Goal: Task Accomplishment & Management: Manage account settings

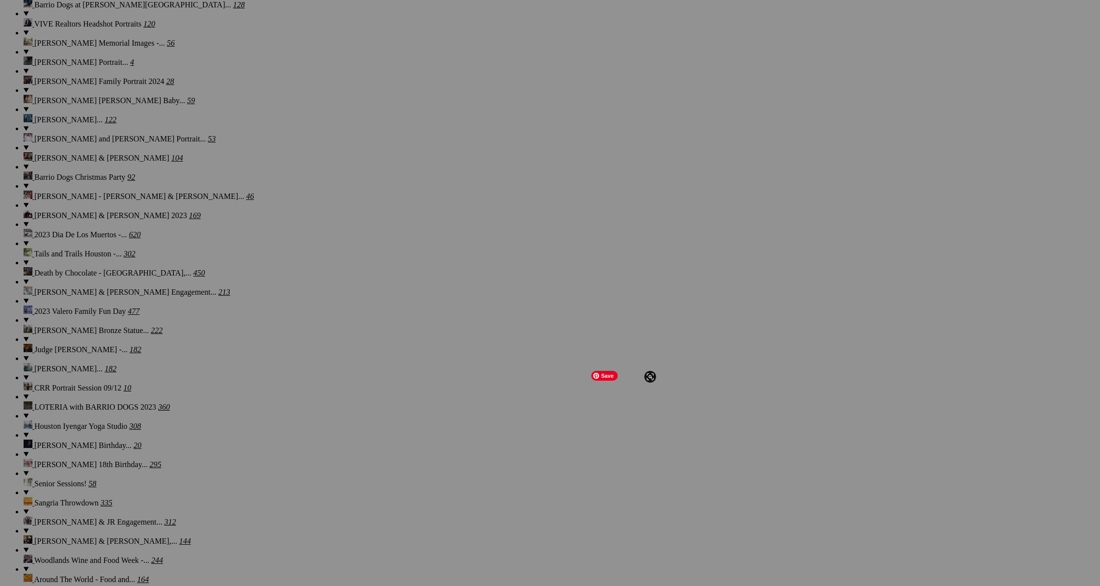
scroll to position [2940, 0]
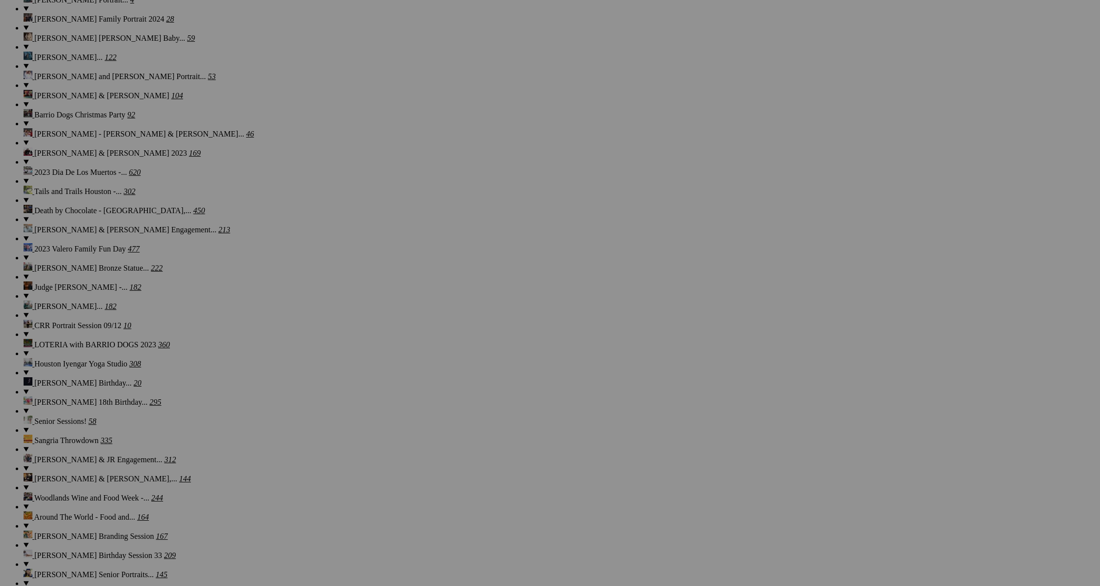
scroll to position [2997, 0]
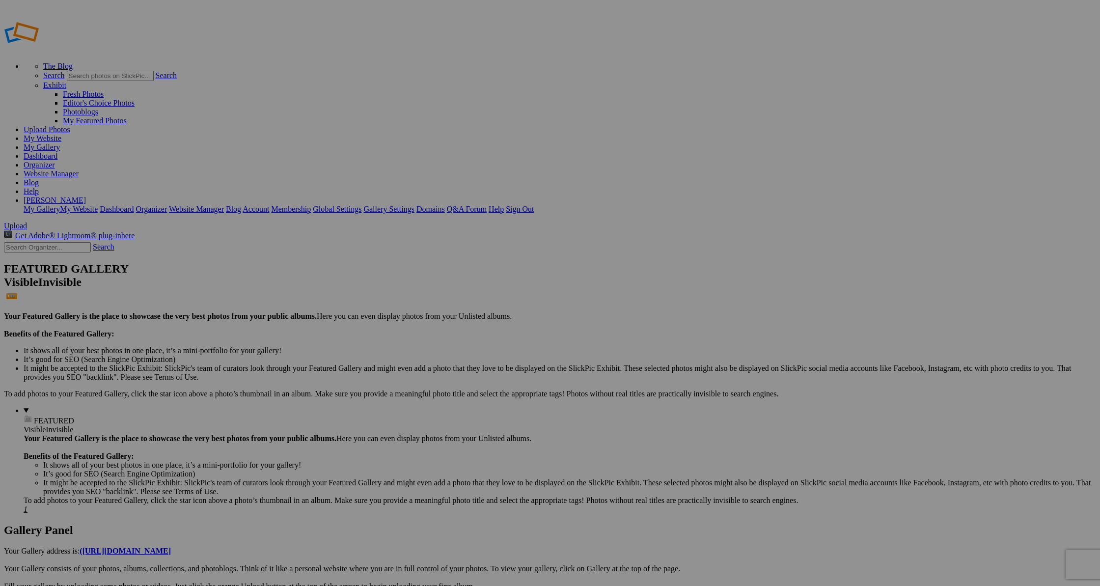
type input "Life [DEMOGRAPHIC_DATA] Gathering [PERSON_NAME] Home"
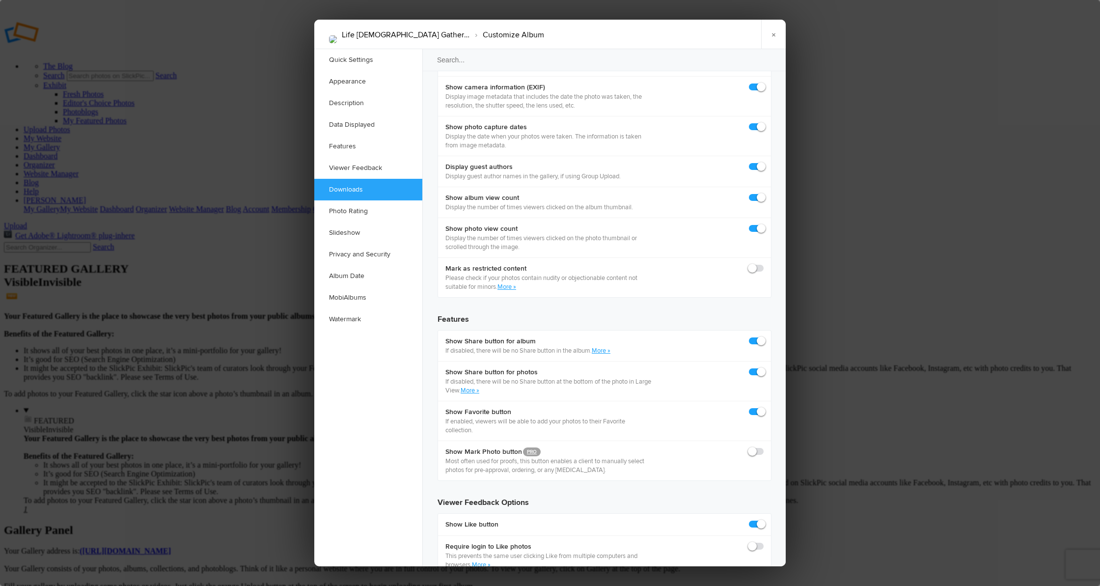
scroll to position [1423, 0]
checkbox input "true"
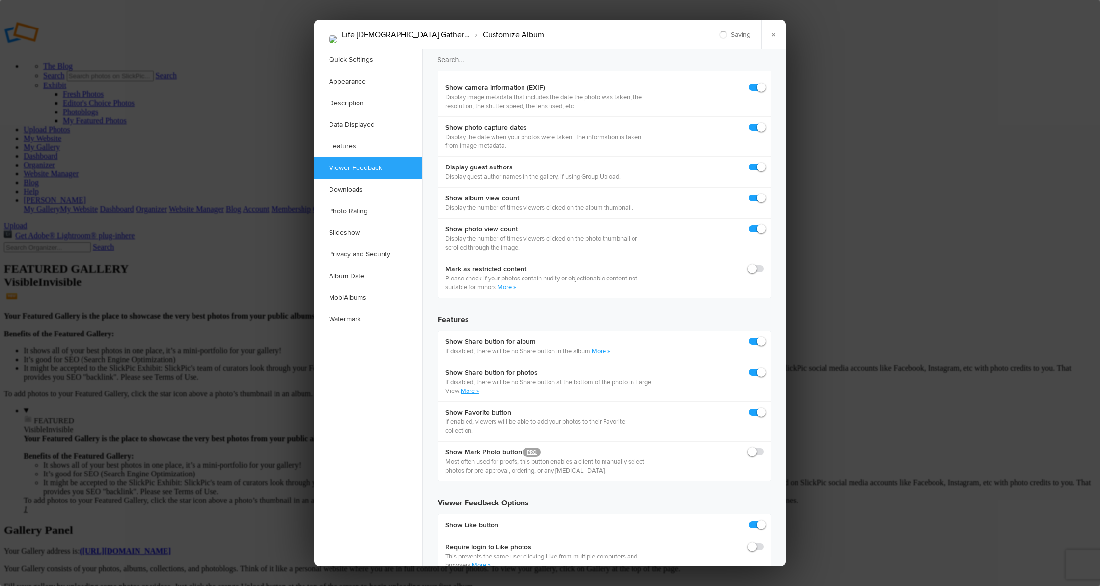
checkbox input "true"
click at [925, 412] on div at bounding box center [550, 293] width 1100 height 586
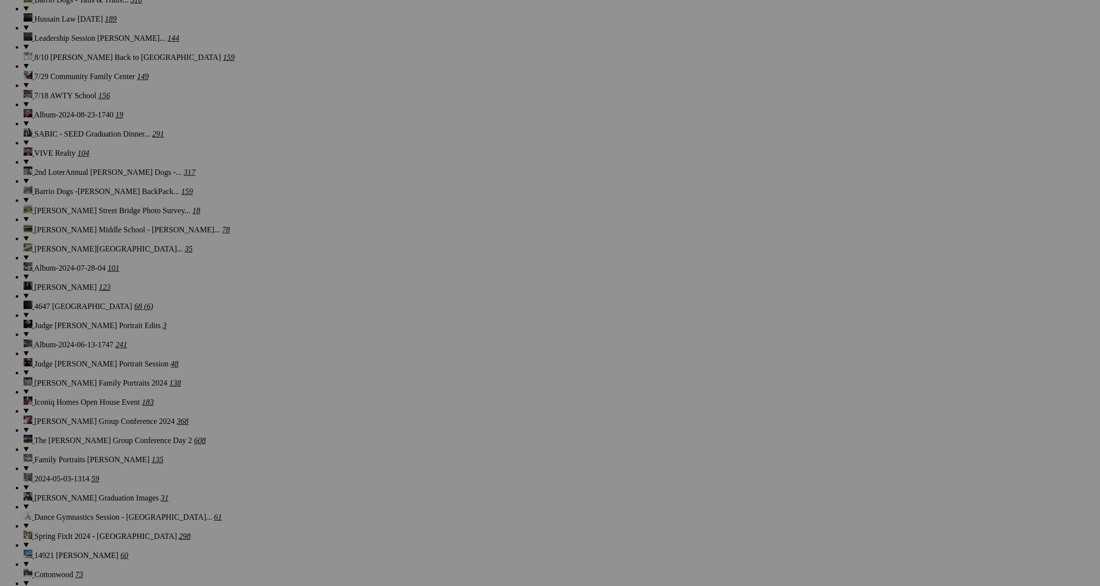
scroll to position [2232, 0]
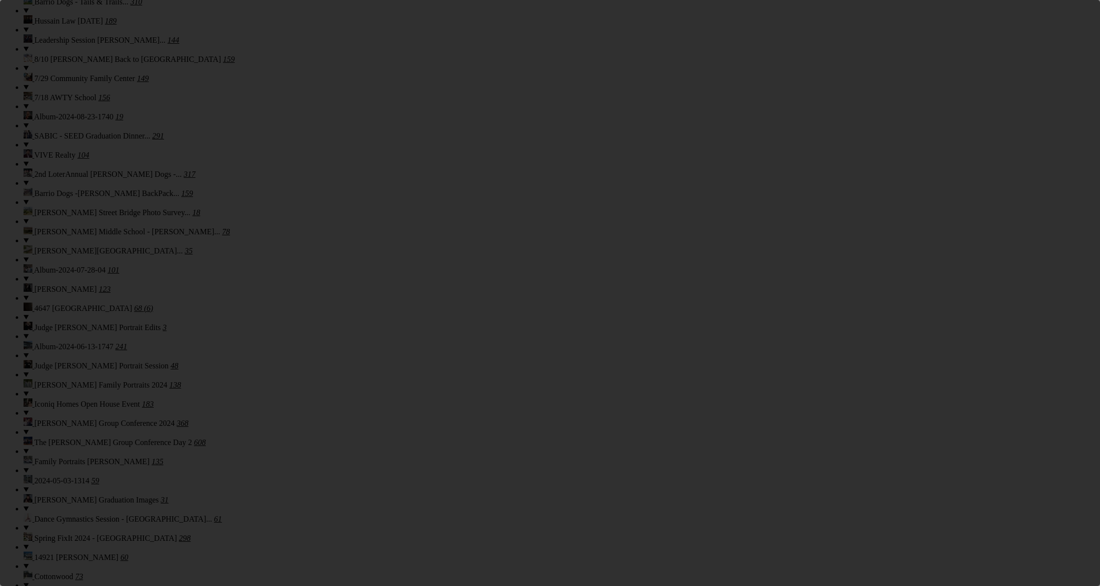
scroll to position [0, 0]
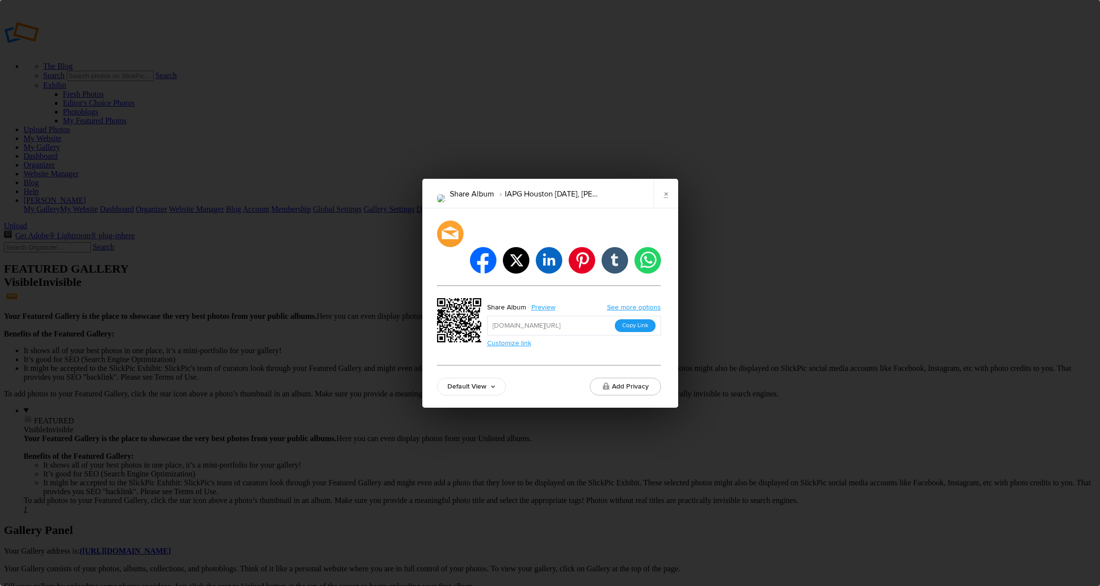
click at [631, 319] on button "Copy Link" at bounding box center [635, 325] width 41 height 13
click at [664, 204] on link "×" at bounding box center [666, 193] width 25 height 29
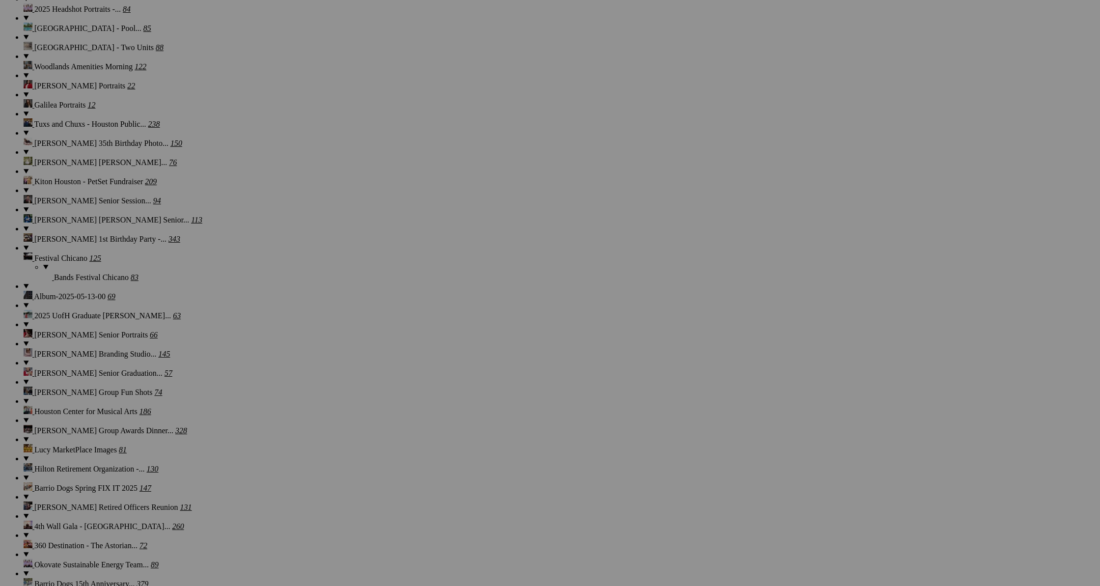
scroll to position [1035, 0]
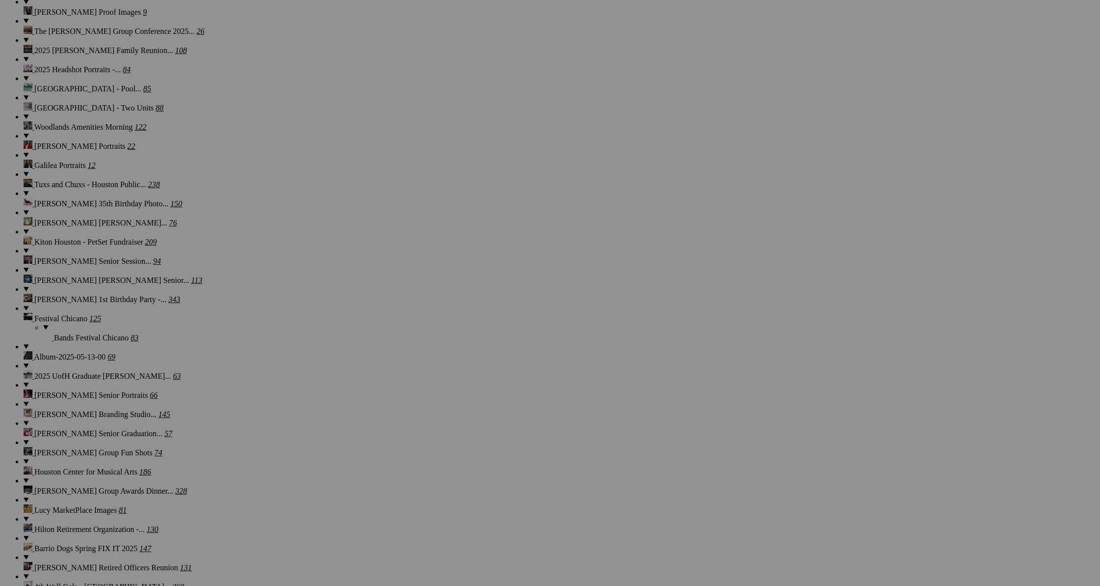
scroll to position [967, 0]
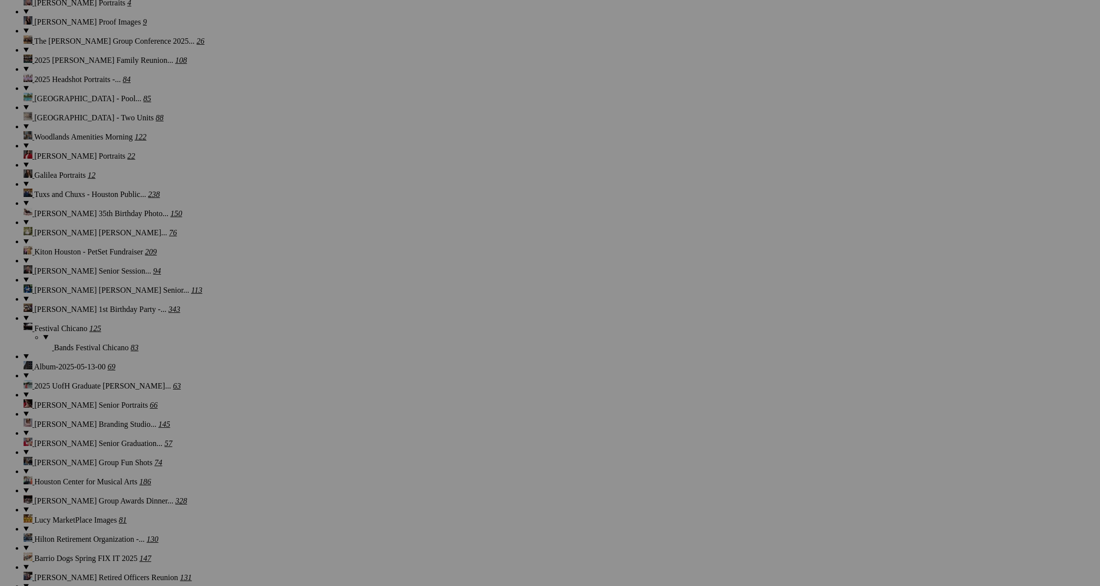
click at [460, 335] on span "Yes" at bounding box center [454, 339] width 11 height 8
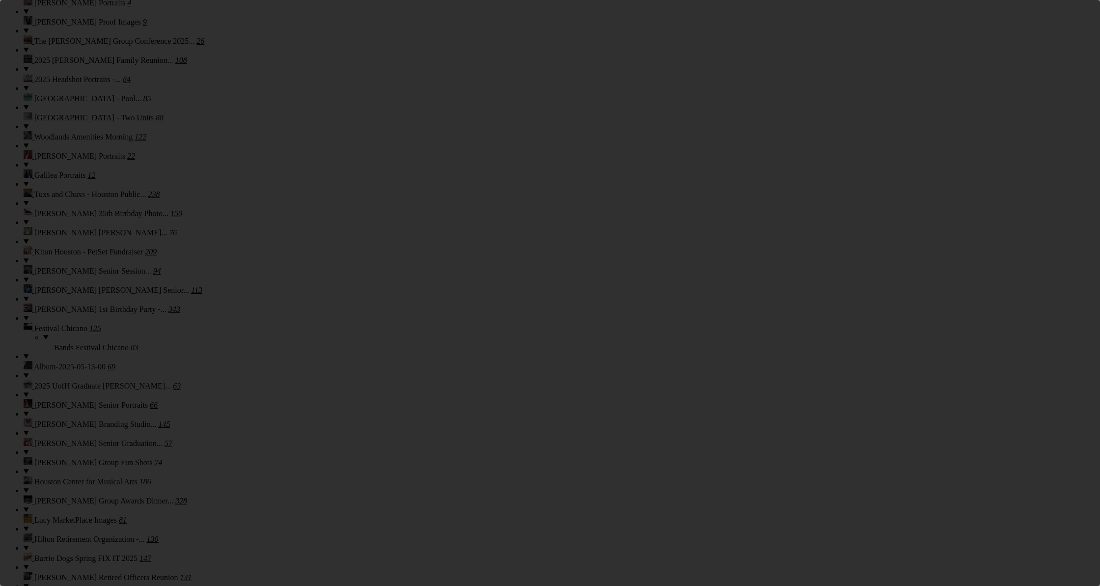
scroll to position [0, 0]
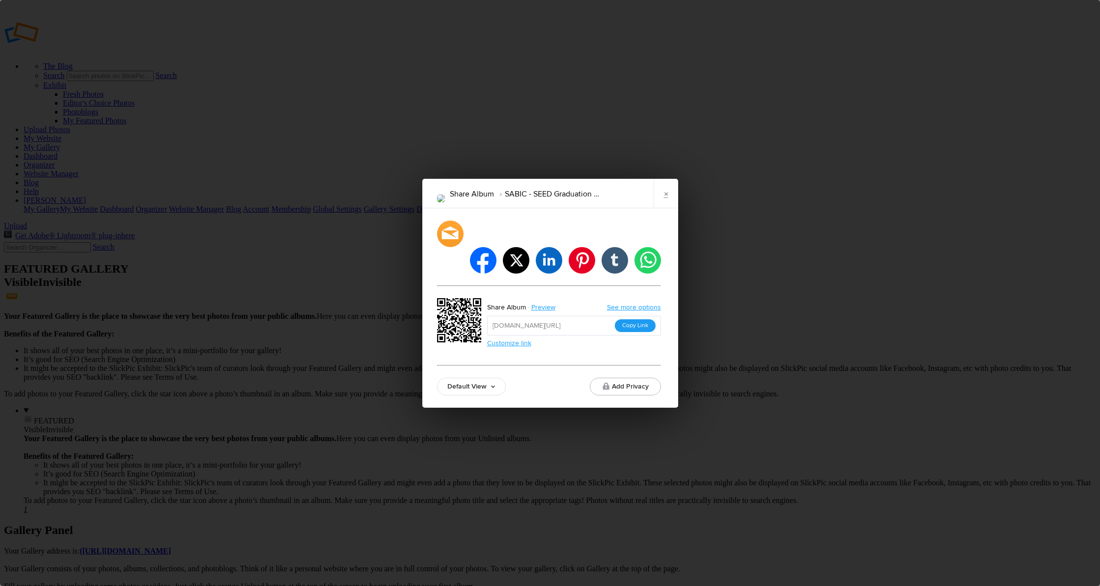
click at [643, 319] on button "Copy Link" at bounding box center [635, 325] width 41 height 13
click at [666, 208] on link "×" at bounding box center [666, 193] width 25 height 29
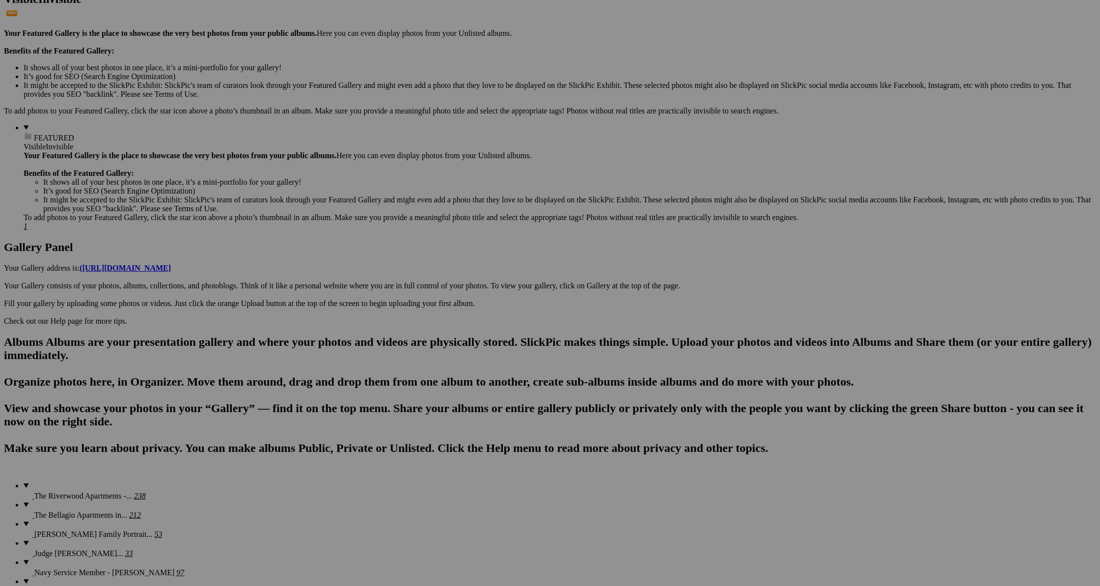
scroll to position [284, 0]
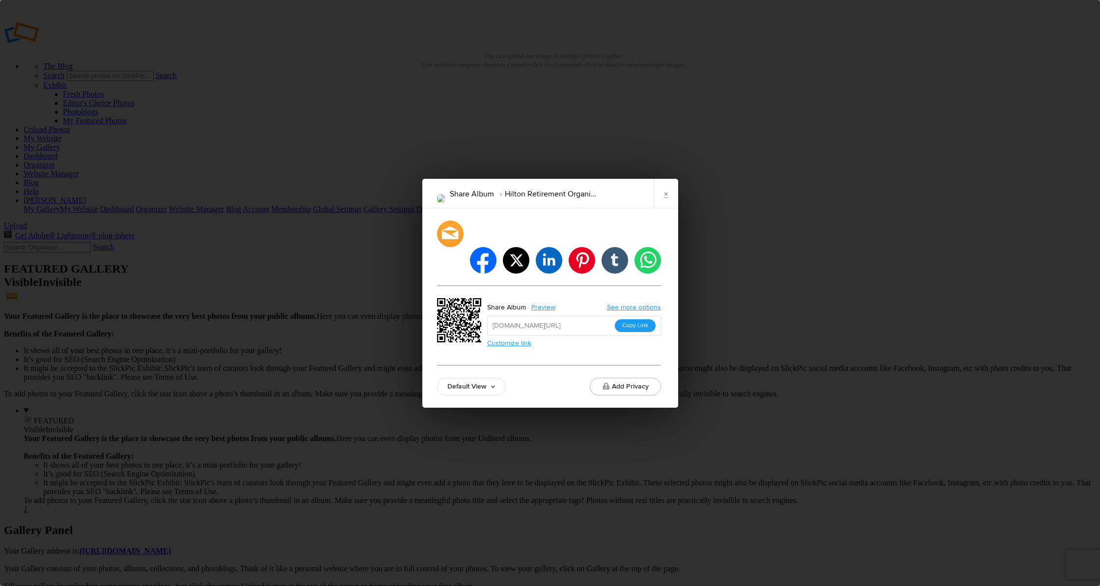
click at [628, 319] on button "Copy Link" at bounding box center [635, 325] width 41 height 13
click at [1047, 332] on div "Share Album Hilton Retirement Organization - Linda Hilton × facebook twitter li…" at bounding box center [550, 293] width 1100 height 586
click at [663, 206] on link "×" at bounding box center [666, 193] width 25 height 29
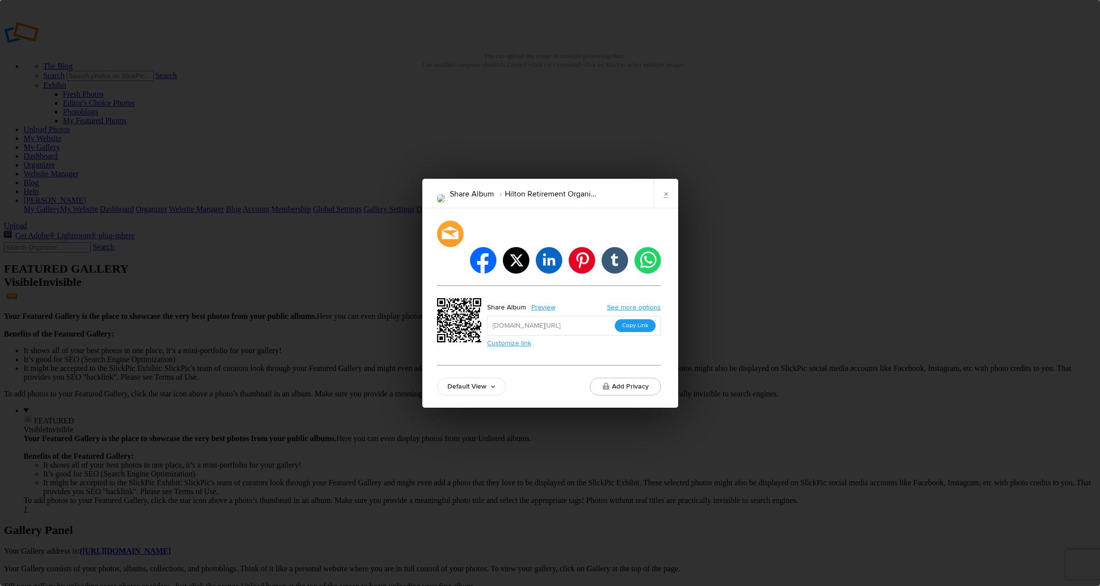
click at [640, 319] on button "Copy Link" at bounding box center [635, 325] width 41 height 13
click at [667, 206] on link "×" at bounding box center [666, 193] width 25 height 29
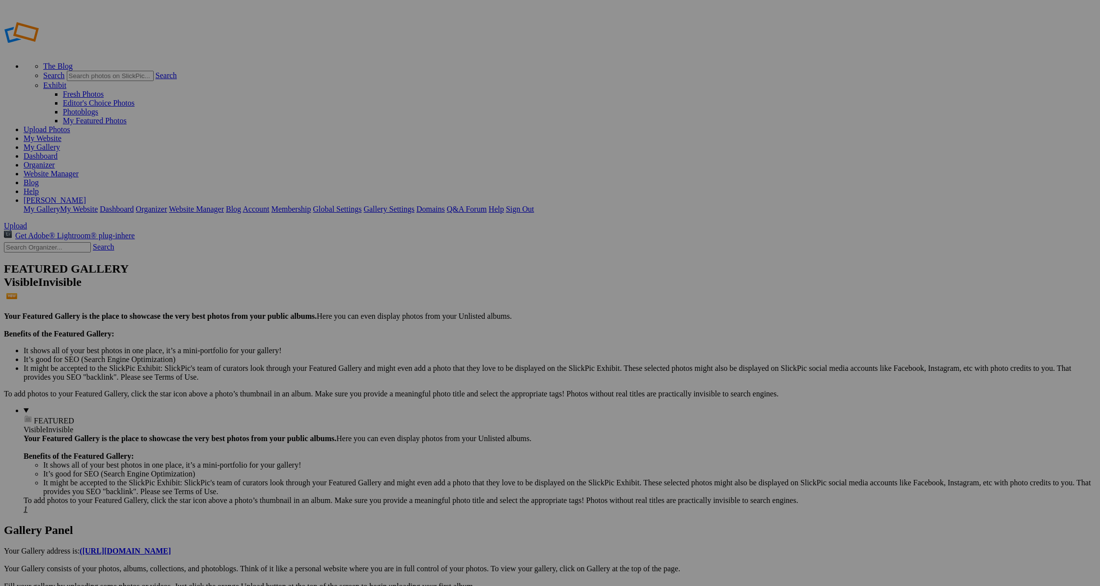
scroll to position [7, 0]
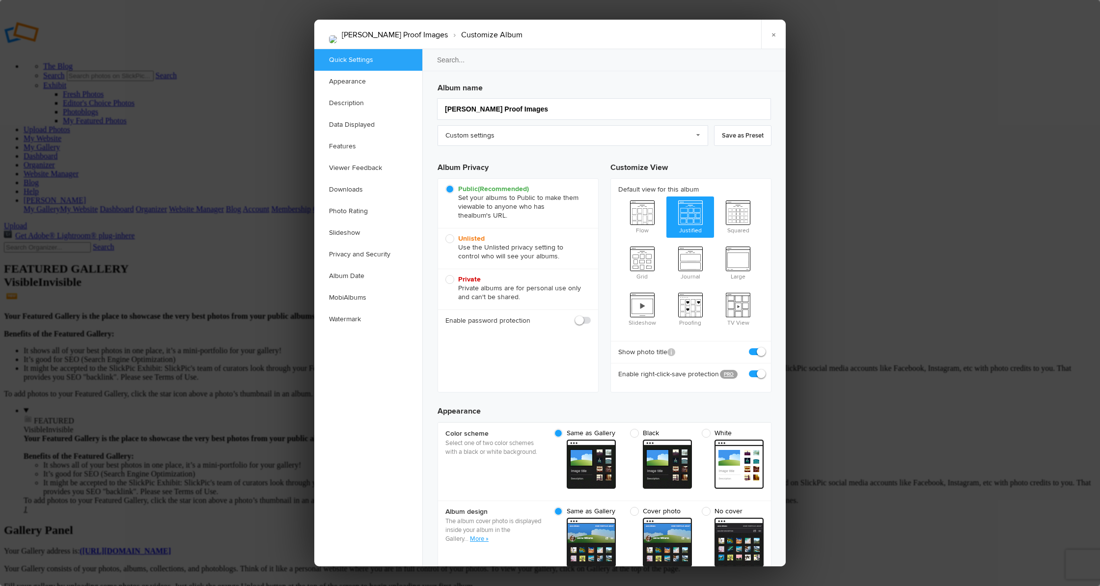
click at [452, 240] on span "Unlisted Use the Unlisted privacy setting to control who will see your albums." at bounding box center [515, 247] width 140 height 27
click at [445, 234] on input "Unlisted Use the Unlisted privacy setting to control who will see your albums." at bounding box center [445, 234] width 0 height 0
radio input "true"
click at [775, 35] on link "×" at bounding box center [773, 34] width 25 height 29
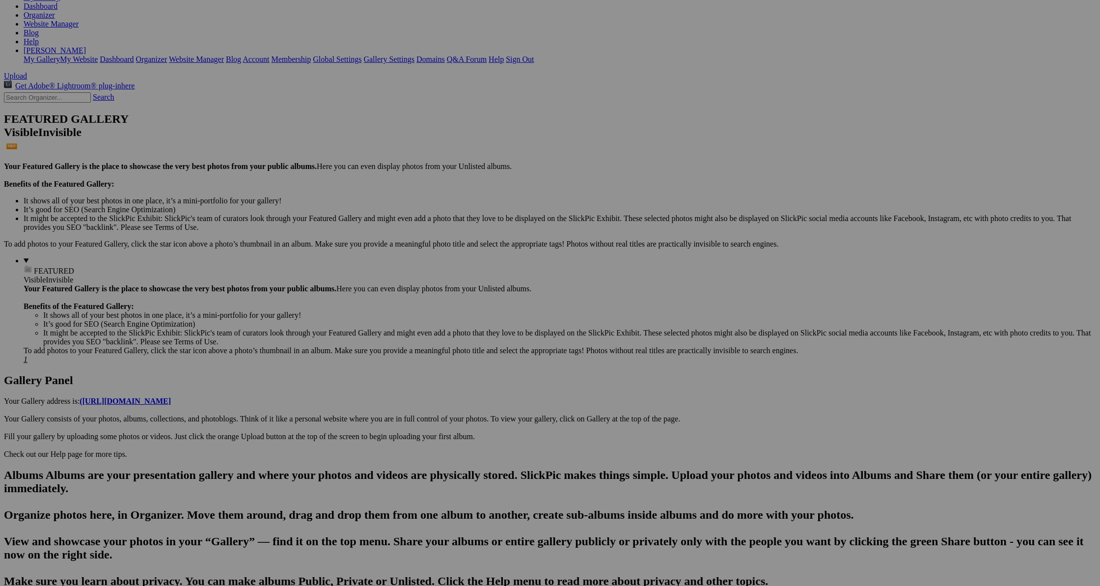
scroll to position [151, 0]
drag, startPoint x: 997, startPoint y: 287, endPoint x: 932, endPoint y: 287, distance: 64.8
type input "The Emory - Plano [US_STATE]"
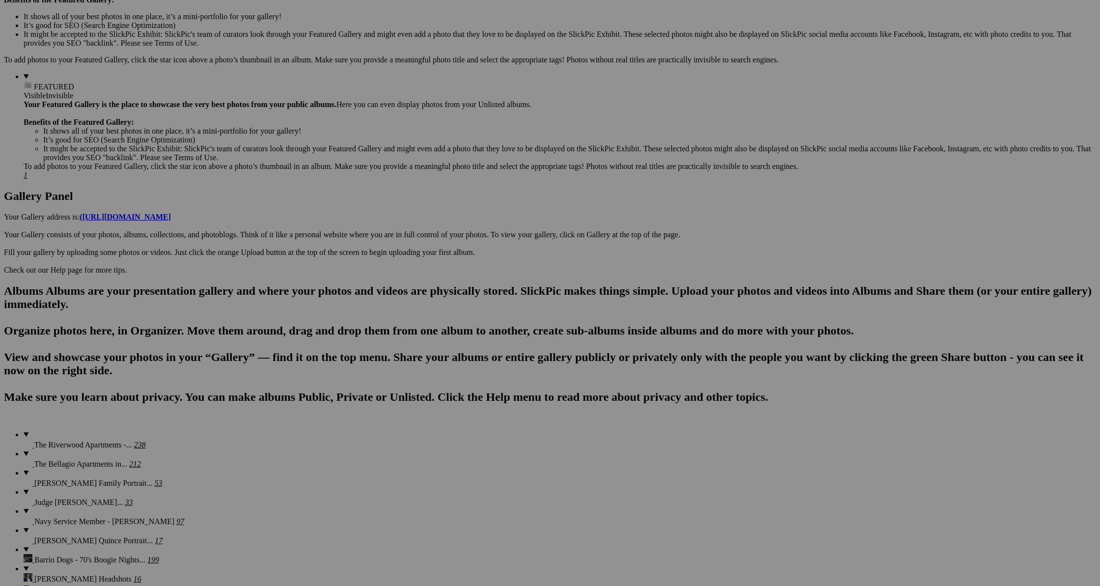
scroll to position [345, 0]
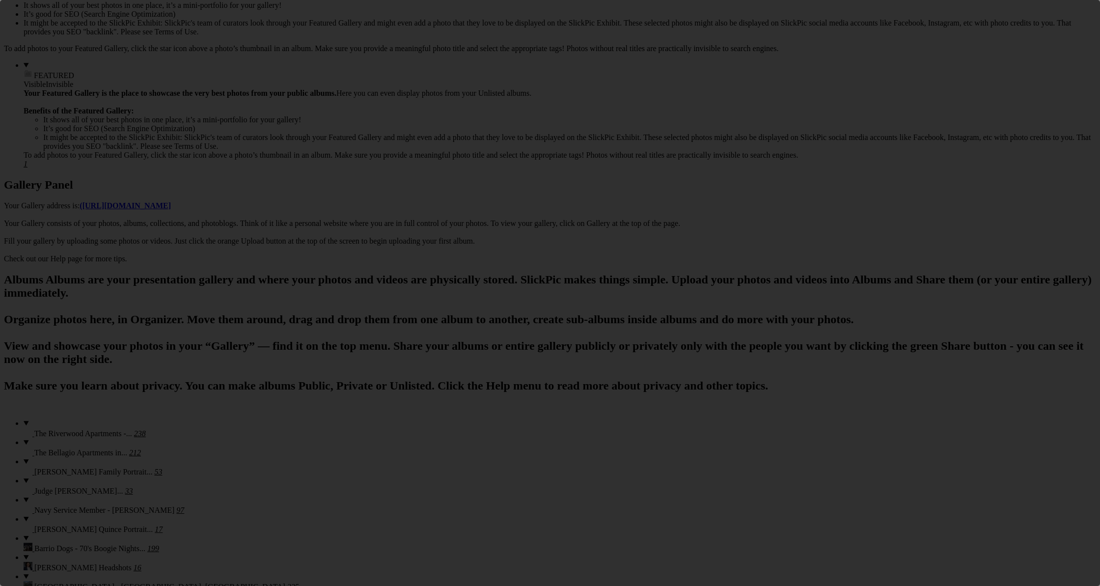
scroll to position [0, 0]
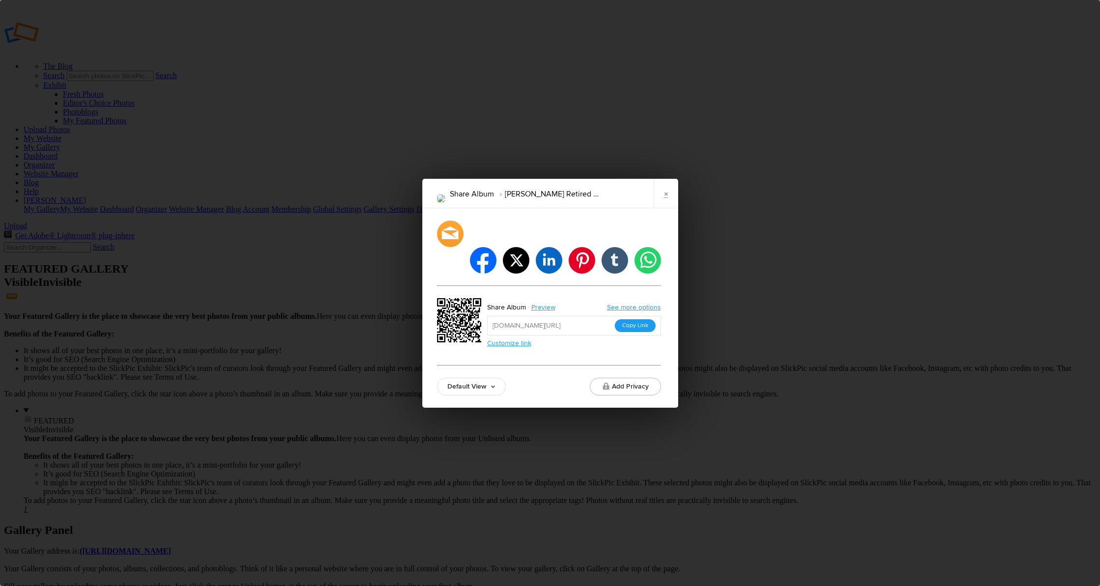
click at [632, 319] on button "Copy Link" at bounding box center [635, 325] width 41 height 13
click at [665, 205] on link "×" at bounding box center [666, 193] width 25 height 29
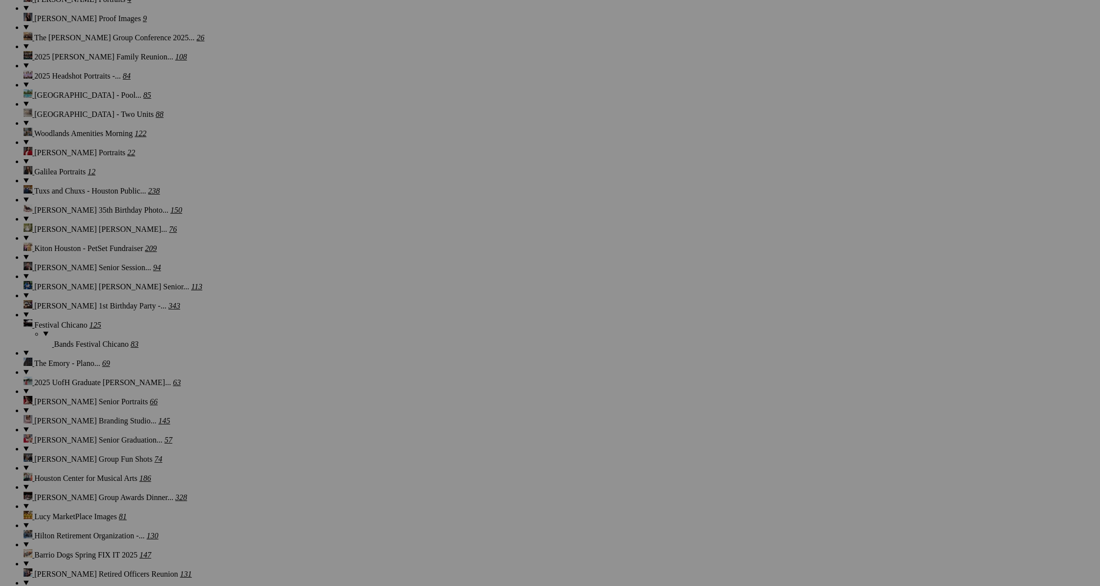
scroll to position [973, 0]
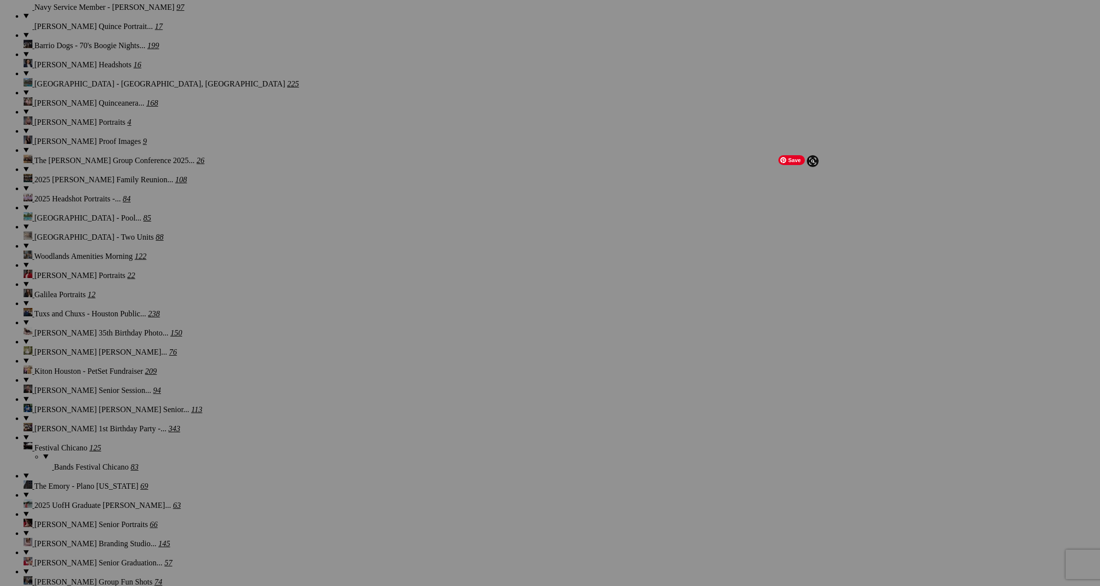
scroll to position [851, 0]
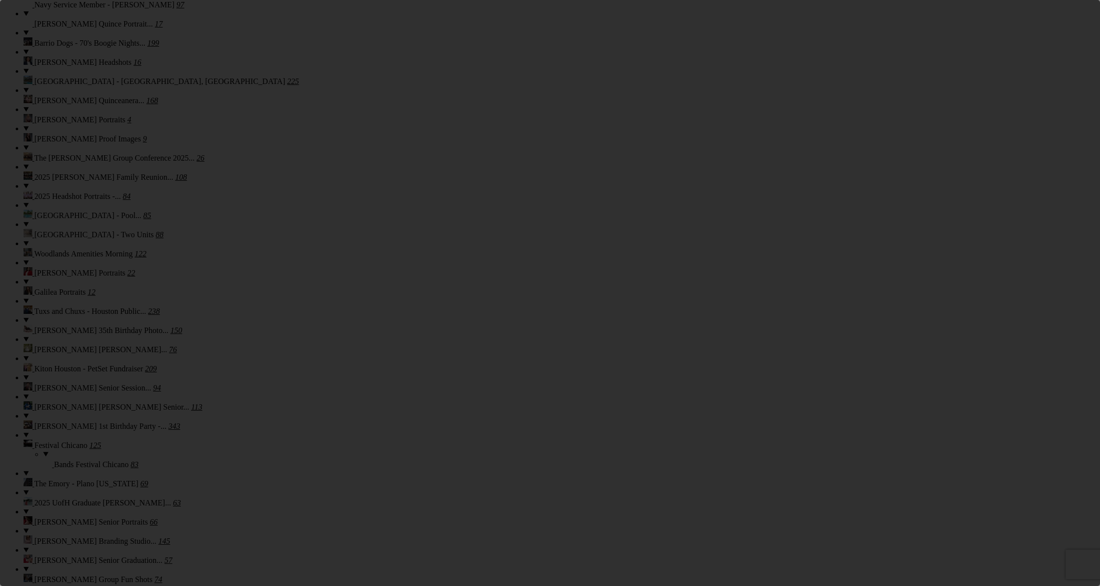
scroll to position [0, 0]
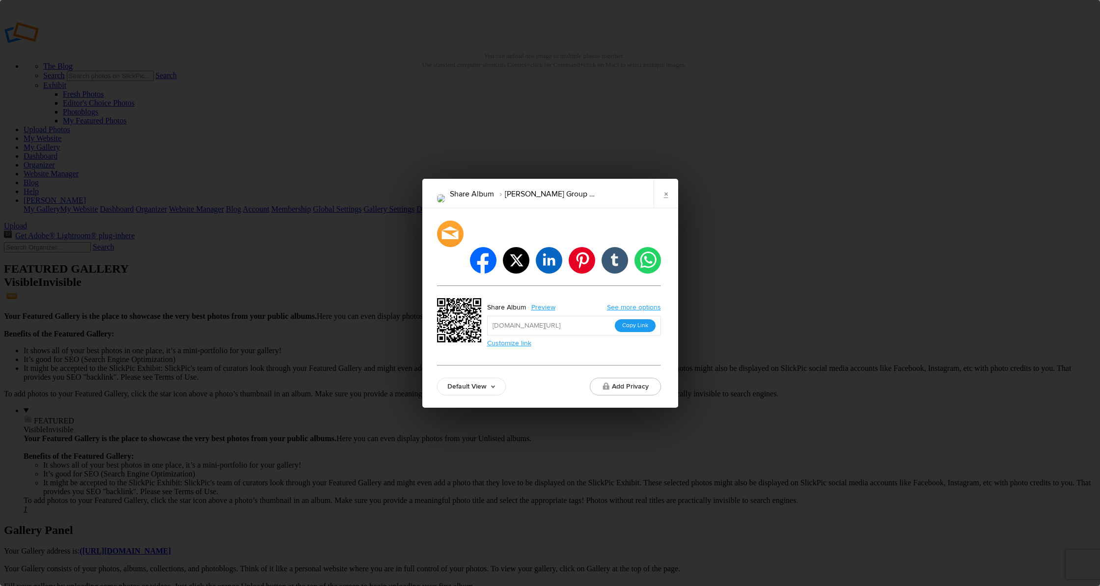
click at [637, 319] on button "Copy Link" at bounding box center [635, 325] width 41 height 13
click at [668, 204] on link "×" at bounding box center [666, 193] width 25 height 29
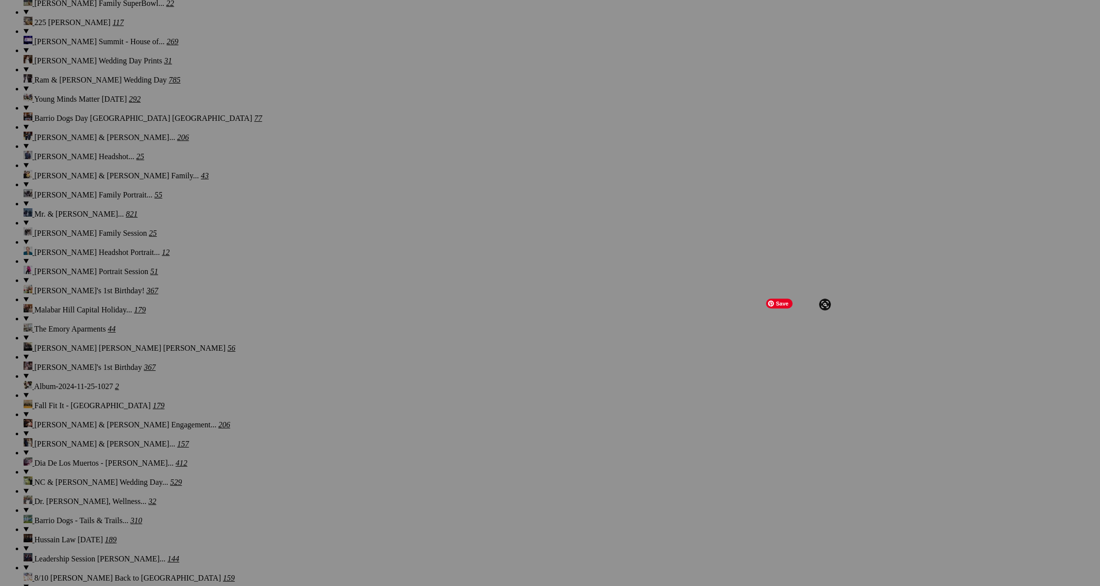
scroll to position [1715, 0]
click at [460, 330] on span "Yes" at bounding box center [454, 331] width 11 height 8
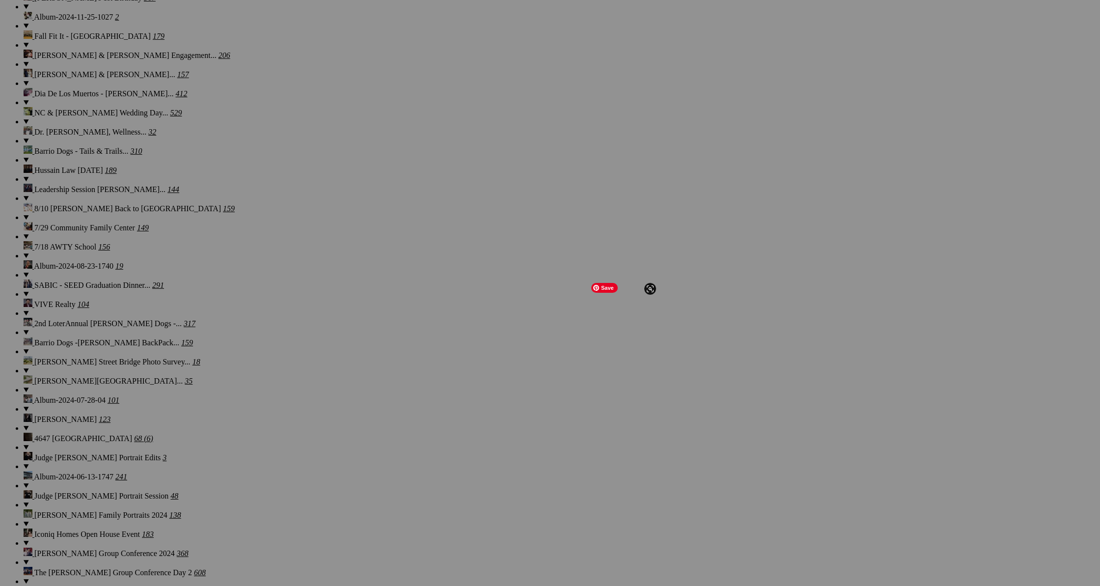
scroll to position [2085, 0]
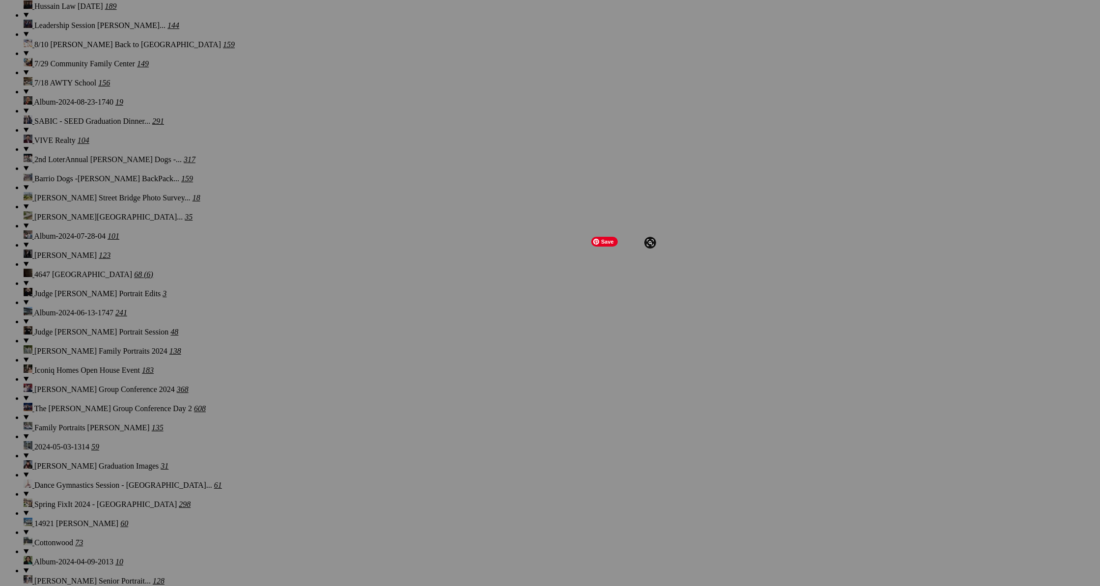
scroll to position [2250, 0]
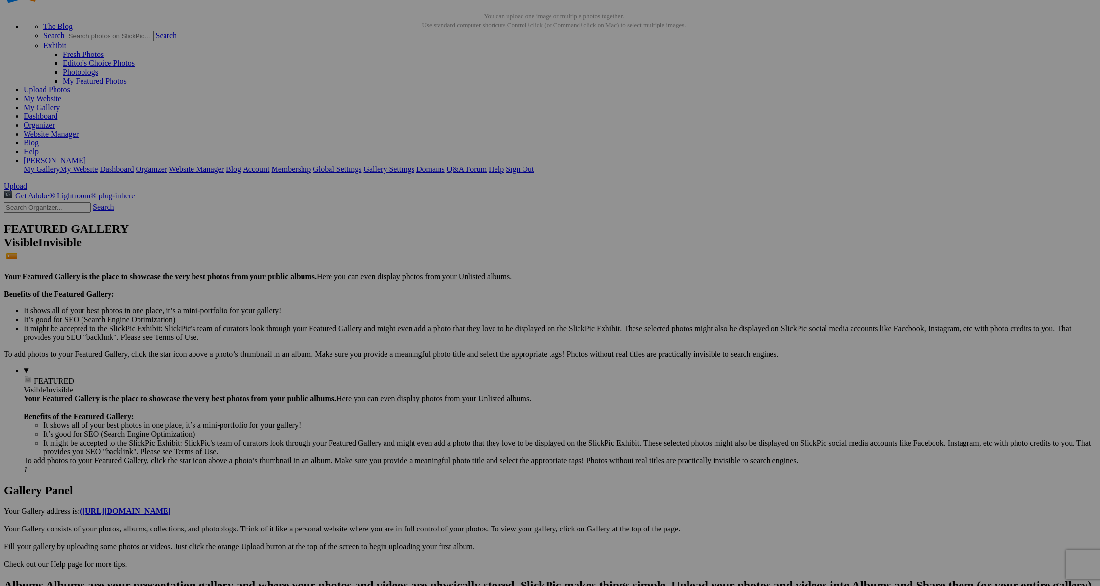
scroll to position [37, 0]
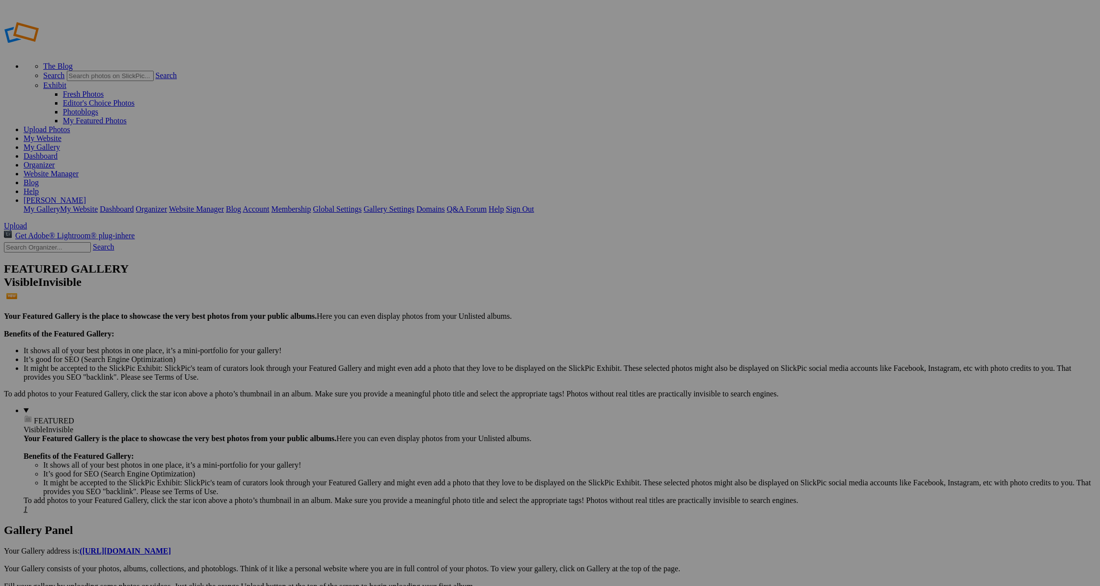
scroll to position [2250, 0]
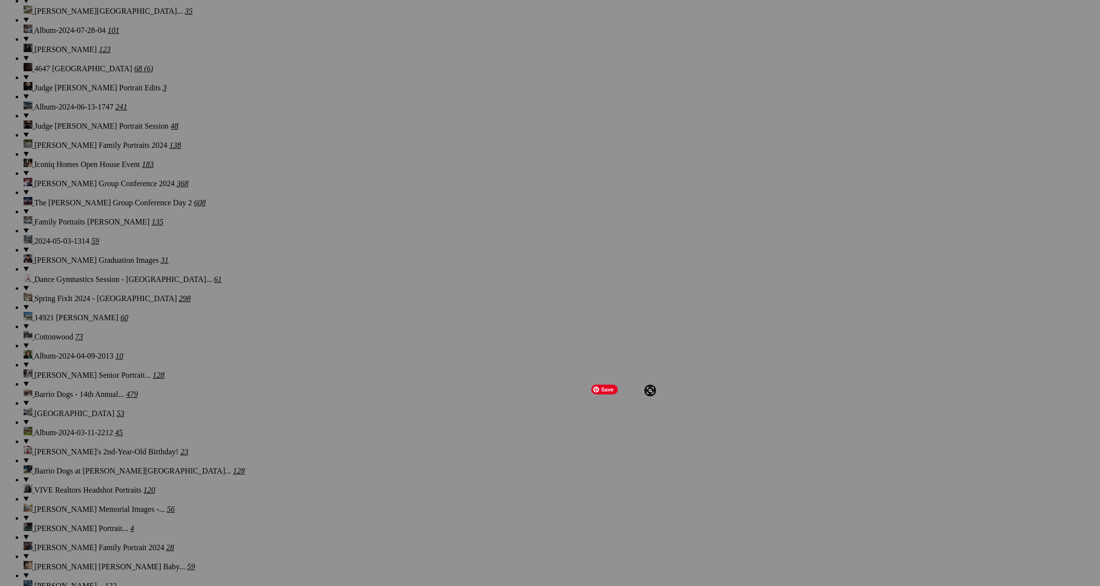
scroll to position [2459, 0]
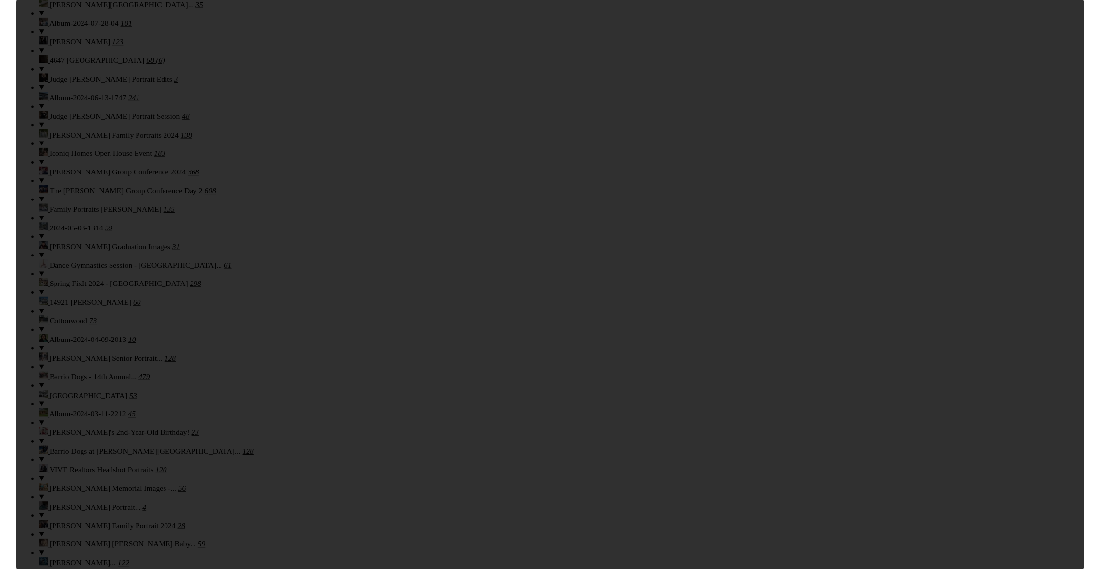
scroll to position [0, 0]
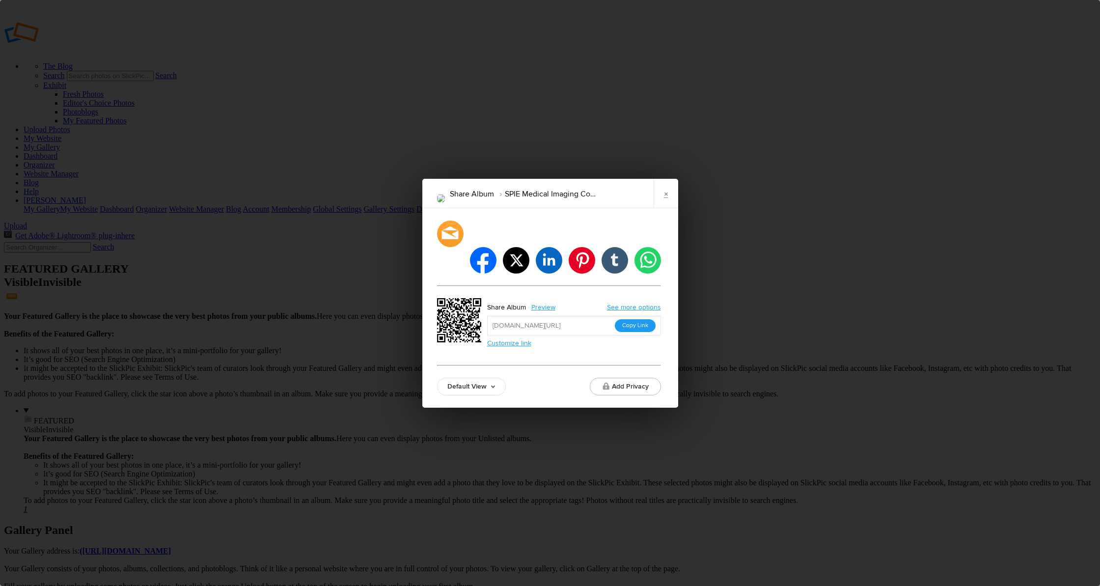
click at [640, 319] on button "Copy Link" at bounding box center [635, 325] width 41 height 13
click at [665, 208] on link "×" at bounding box center [666, 193] width 25 height 29
